Goal: Task Accomplishment & Management: Manage account settings

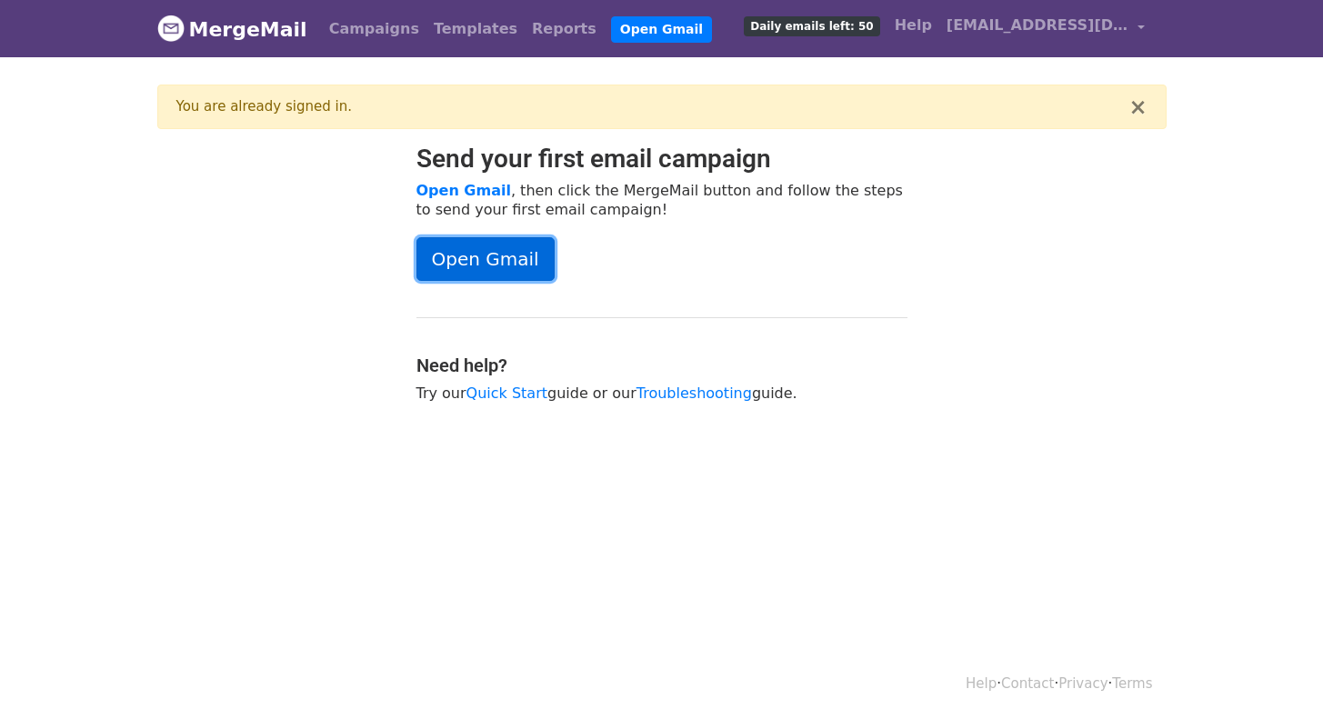
click at [508, 268] on link "Open Gmail" at bounding box center [486, 259] width 138 height 44
click at [1044, 32] on span "[EMAIL_ADDRESS][DOMAIN_NAME]" at bounding box center [1038, 26] width 182 height 22
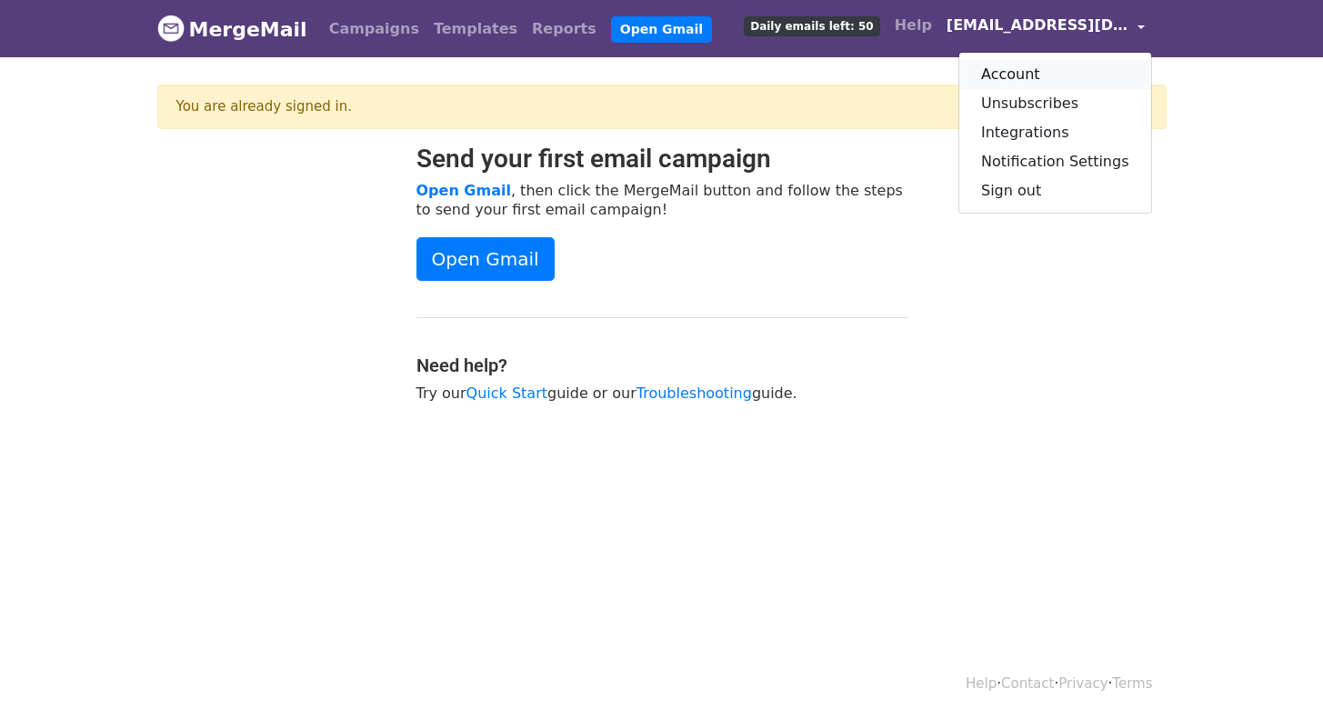
click at [1019, 75] on link "Account" at bounding box center [1056, 74] width 192 height 29
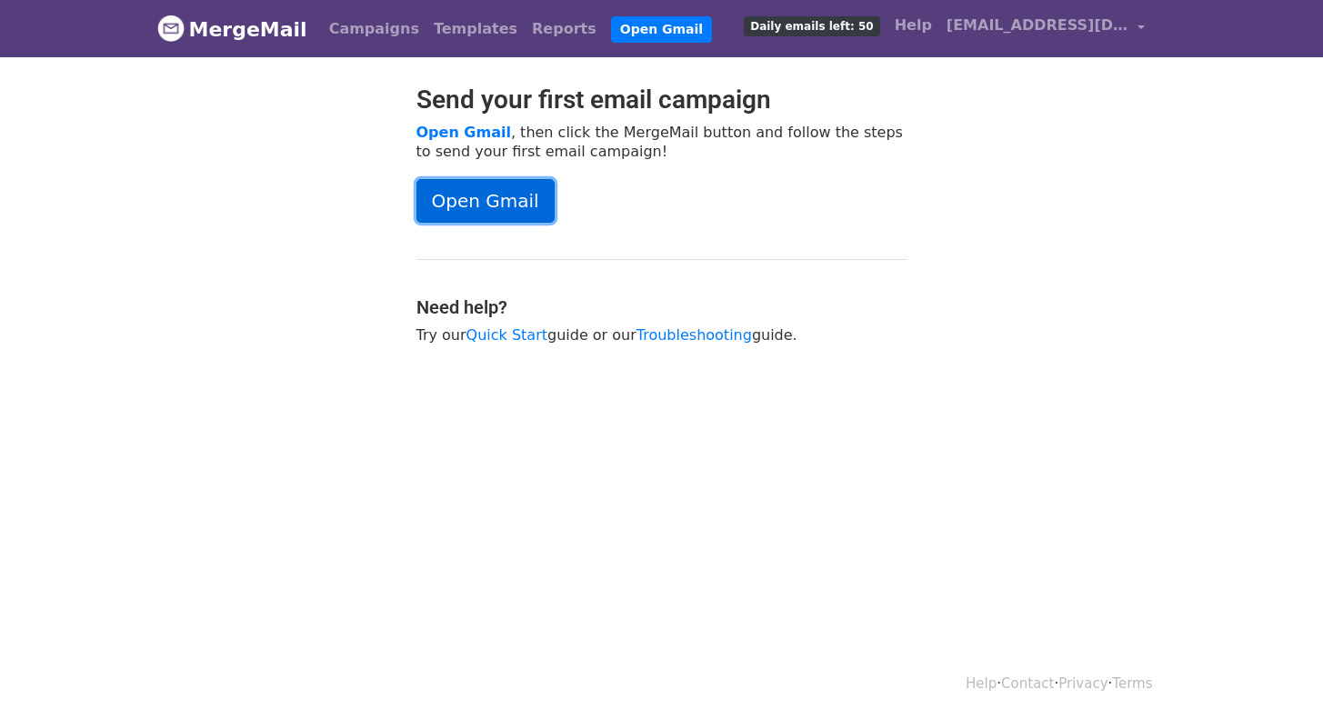
click at [464, 196] on link "Open Gmail" at bounding box center [486, 201] width 138 height 44
click at [440, 196] on link "Open Gmail" at bounding box center [486, 201] width 138 height 44
